Goal: Find specific page/section: Locate item on page

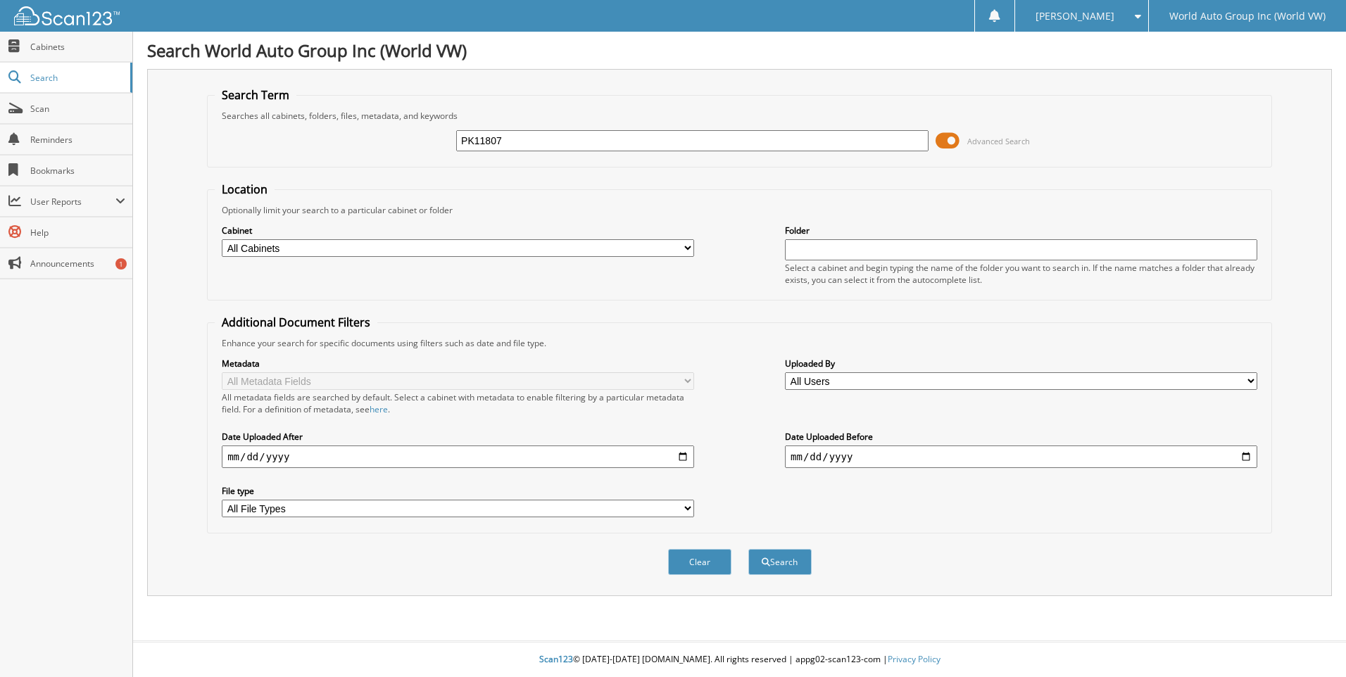
type input "PK11807"
click at [749, 549] on button "Search" at bounding box center [780, 562] width 63 height 26
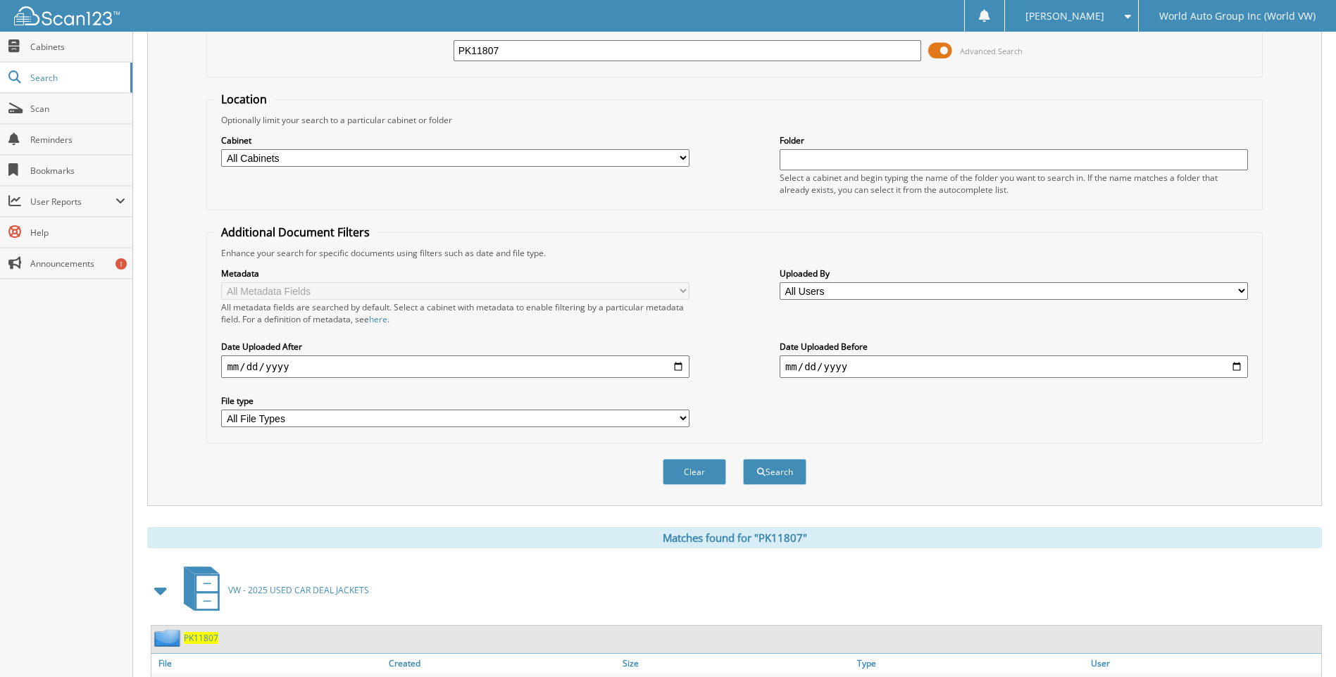
scroll to position [188, 0]
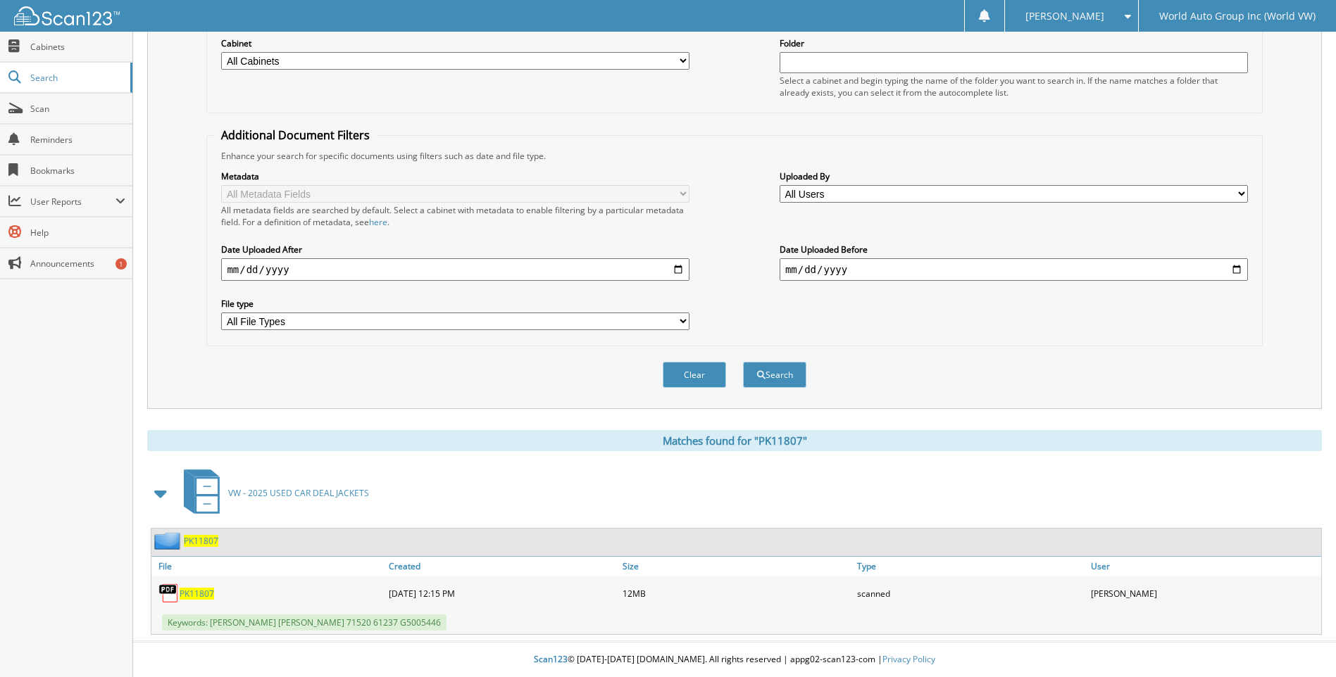
click at [211, 594] on span "PK11807" at bounding box center [197, 594] width 35 height 12
click at [1284, 137] on div "Search Term Searches all cabinets, folders, files, metadata, and keywords PK118…" at bounding box center [734, 145] width 1175 height 527
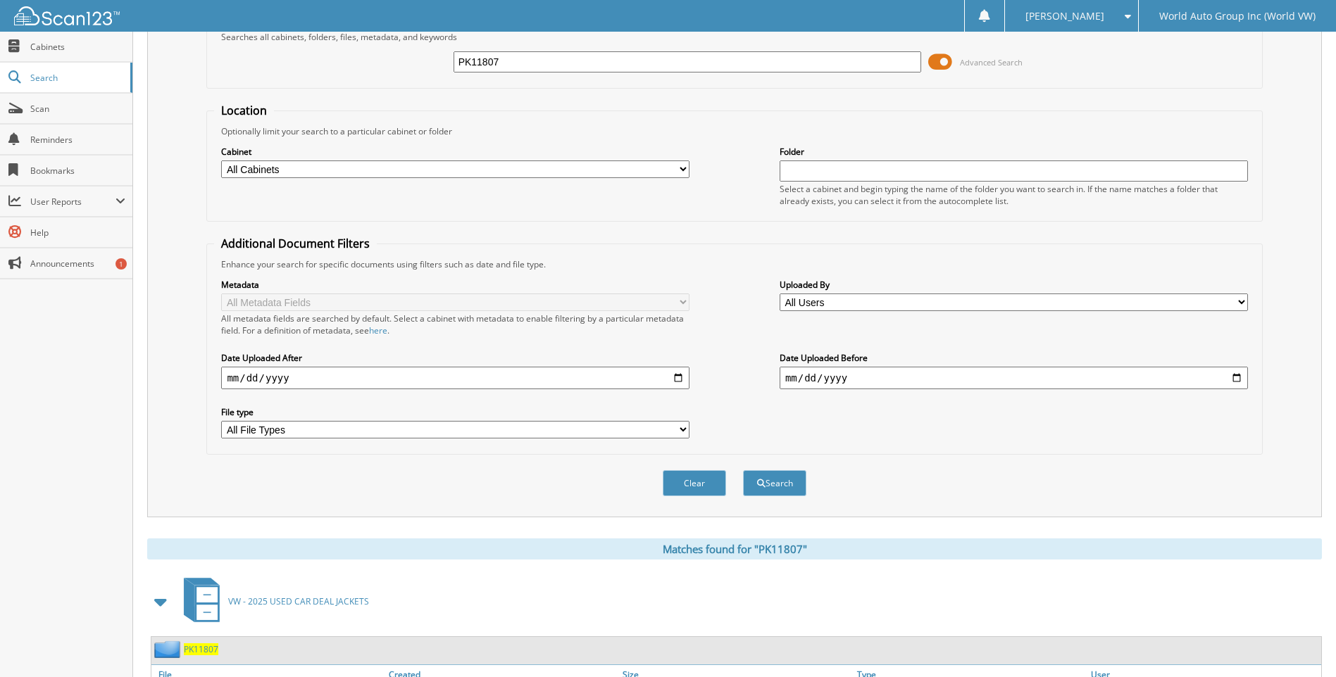
scroll to position [0, 0]
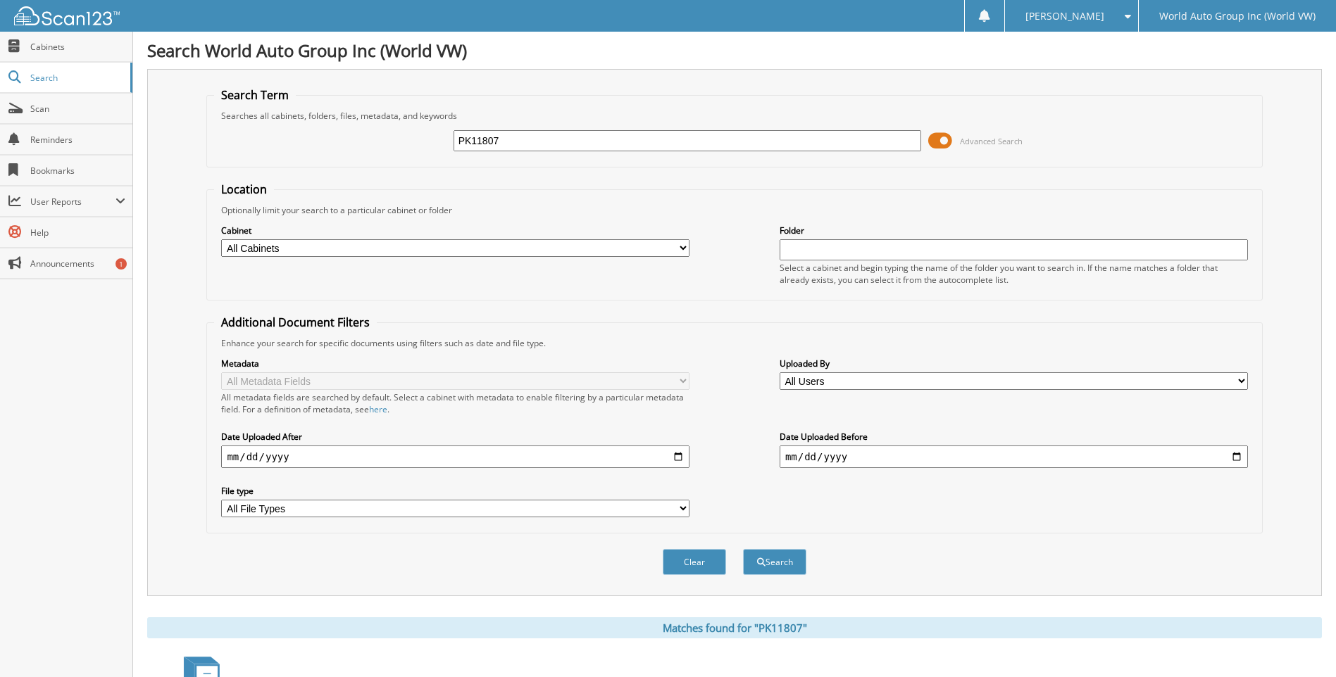
click at [587, 142] on input "PK11807" at bounding box center [688, 140] width 468 height 21
type input "PL11258"
click at [743, 549] on button "Search" at bounding box center [774, 562] width 63 height 26
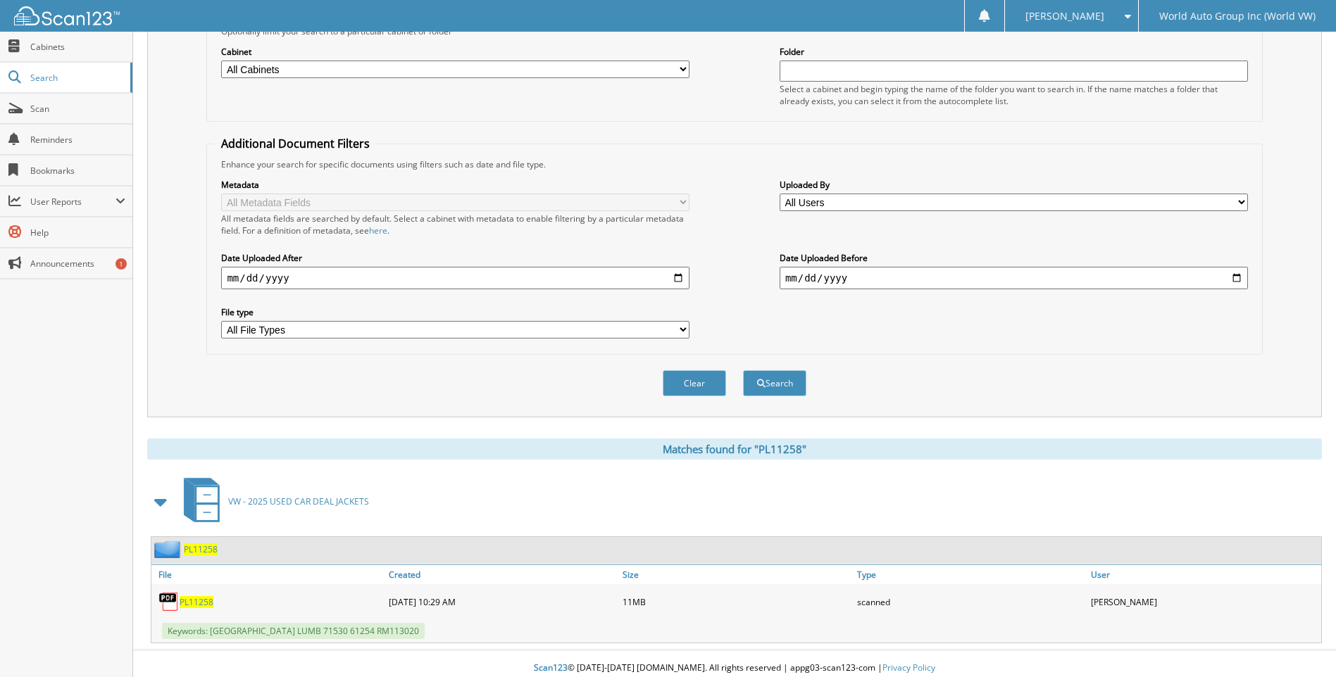
scroll to position [188, 0]
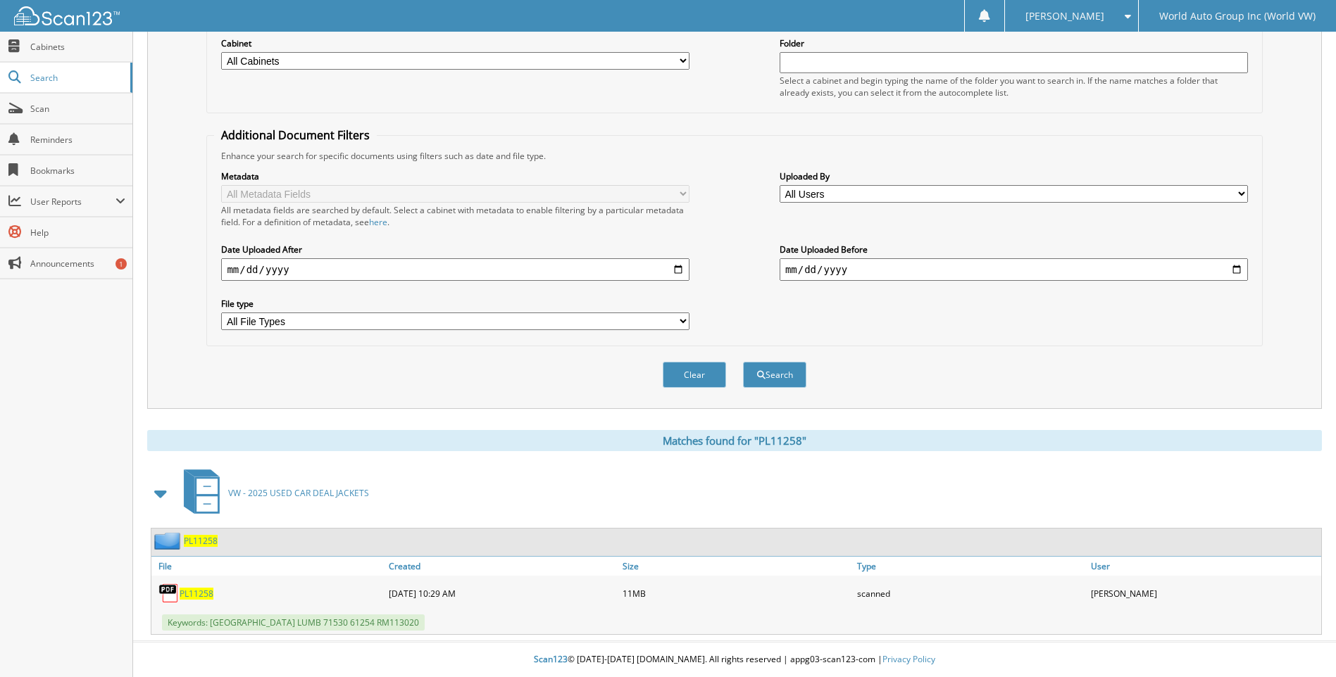
click at [195, 593] on span "PL11258" at bounding box center [197, 594] width 34 height 12
click at [758, 321] on div "Metadata All Metadata Fields All metadata fields are searched by default. Selec…" at bounding box center [734, 250] width 1040 height 177
click at [1028, 173] on label "Uploaded By" at bounding box center [1014, 176] width 468 height 12
